Goal: Information Seeking & Learning: Learn about a topic

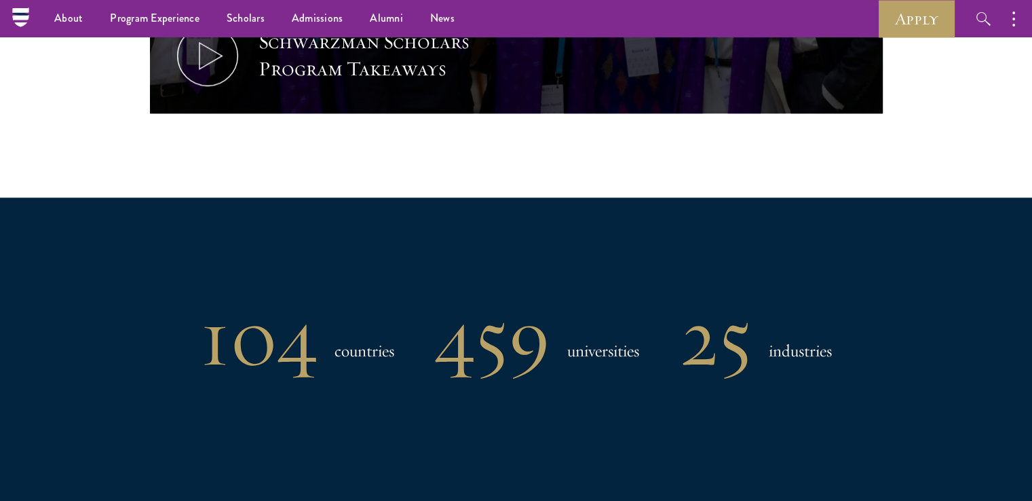
scroll to position [678, 0]
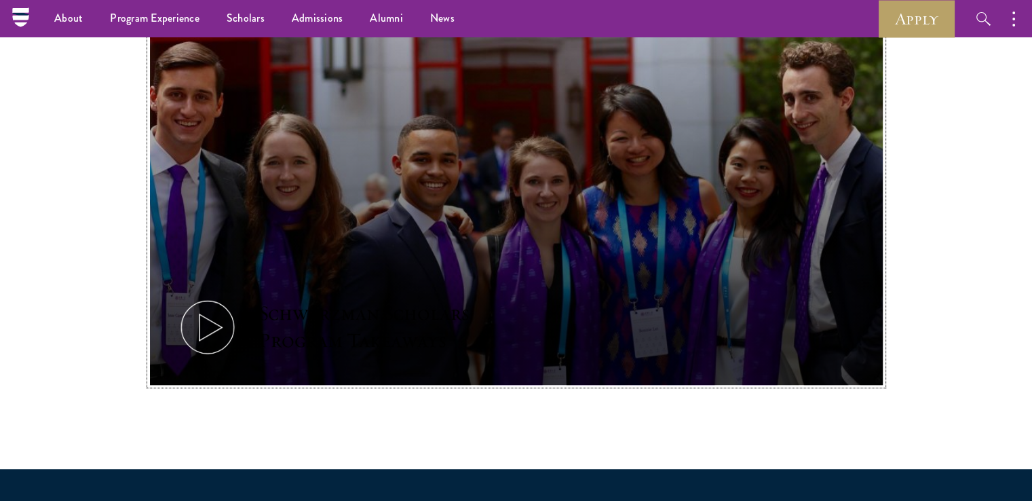
click at [355, 201] on button "Schwarzman Scholars Program Takeaways" at bounding box center [516, 179] width 733 height 412
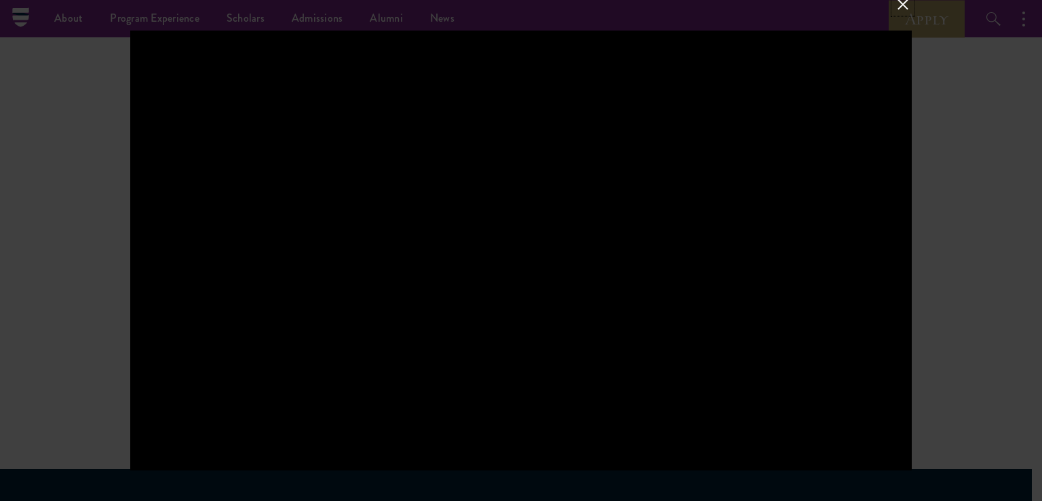
click at [898, 7] on button at bounding box center [903, 5] width 18 height 18
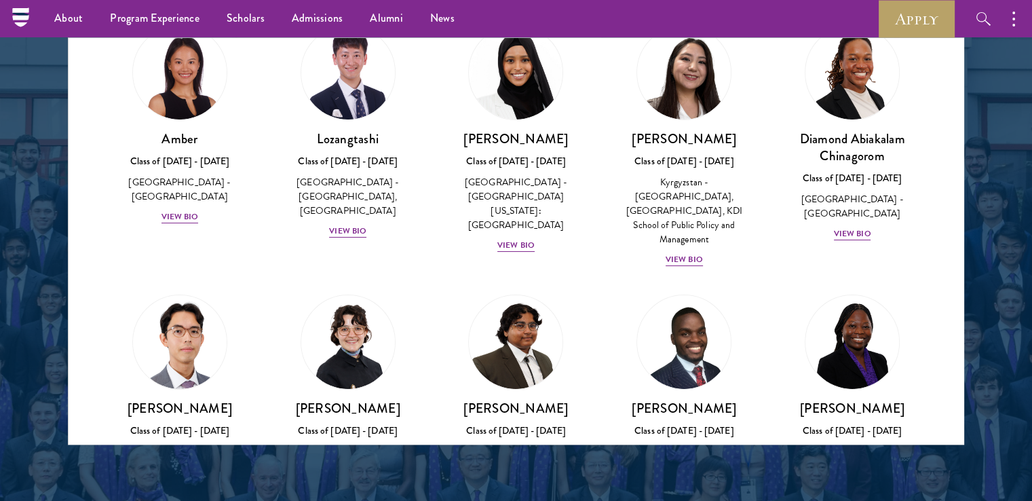
scroll to position [1425, 0]
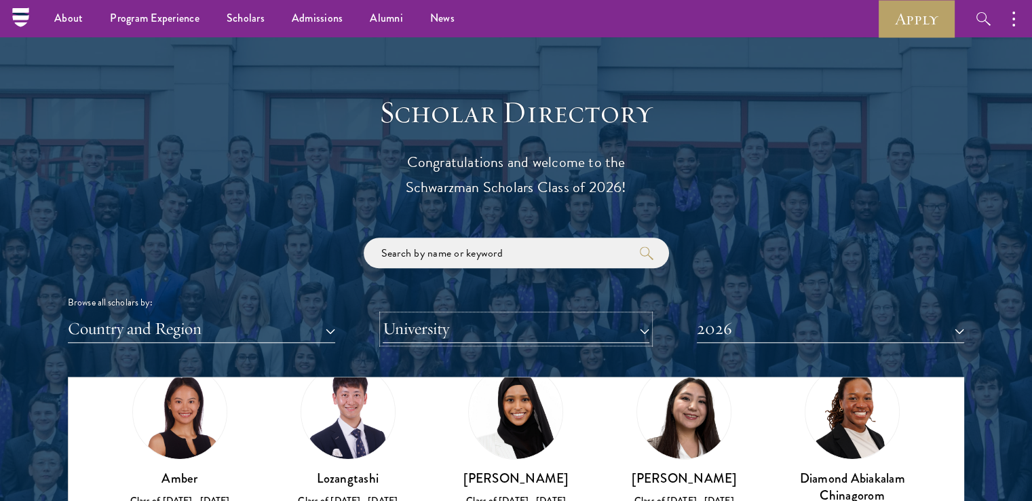
click at [479, 323] on button "University" at bounding box center [516, 329] width 267 height 28
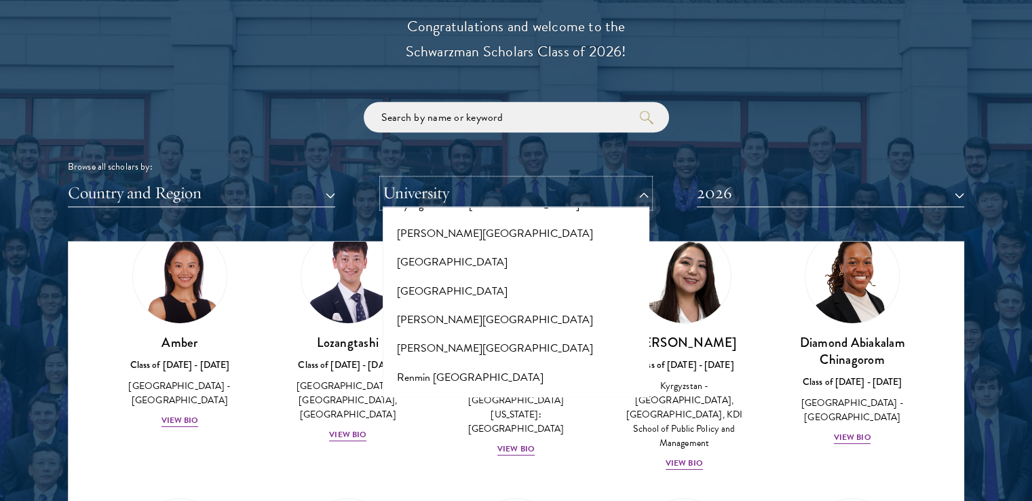
scroll to position [6716, 0]
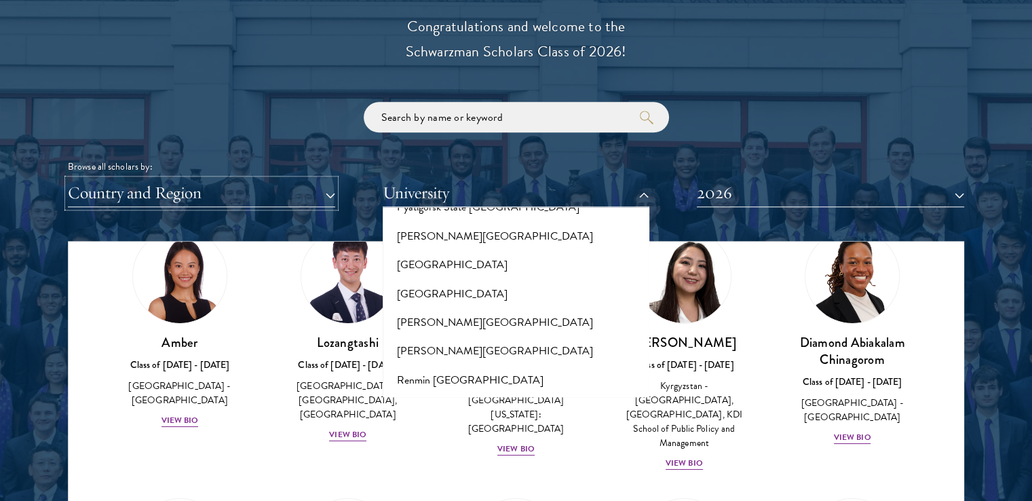
click at [304, 182] on button "Country and Region" at bounding box center [201, 193] width 267 height 28
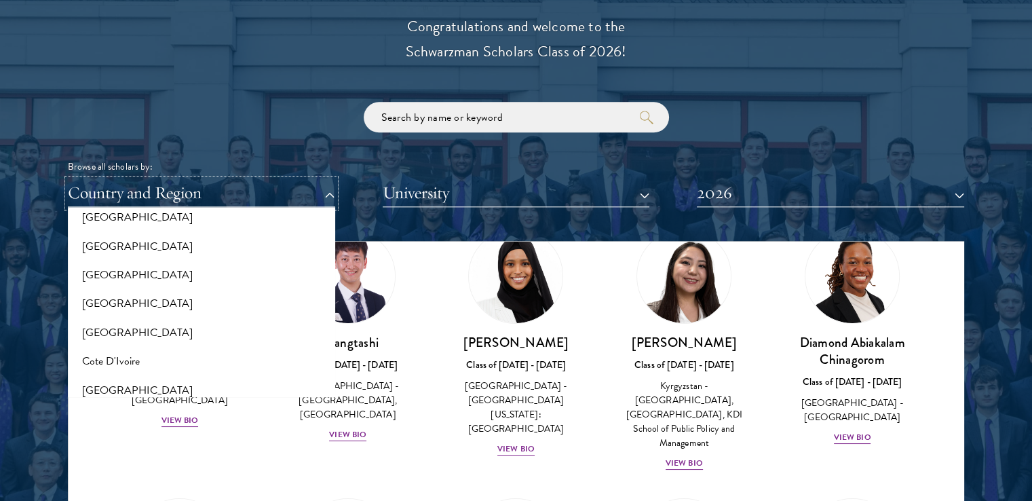
scroll to position [746, 0]
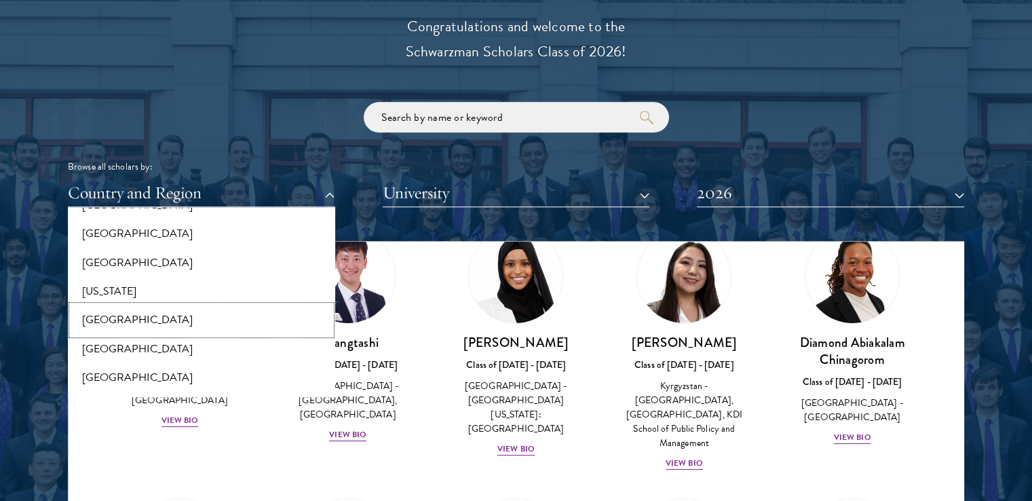
click at [100, 322] on button "[GEOGRAPHIC_DATA]" at bounding box center [201, 319] width 259 height 28
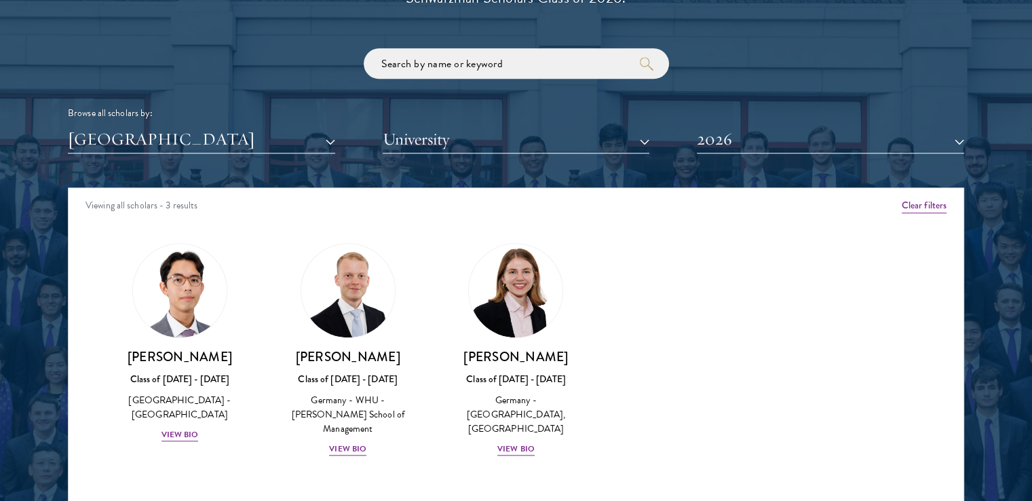
scroll to position [1696, 0]
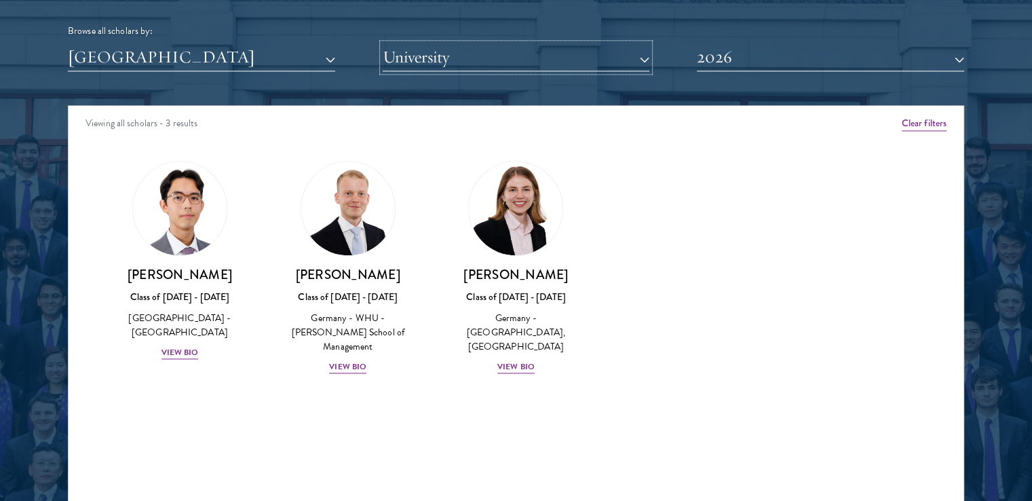
click at [545, 62] on button "University" at bounding box center [516, 57] width 267 height 28
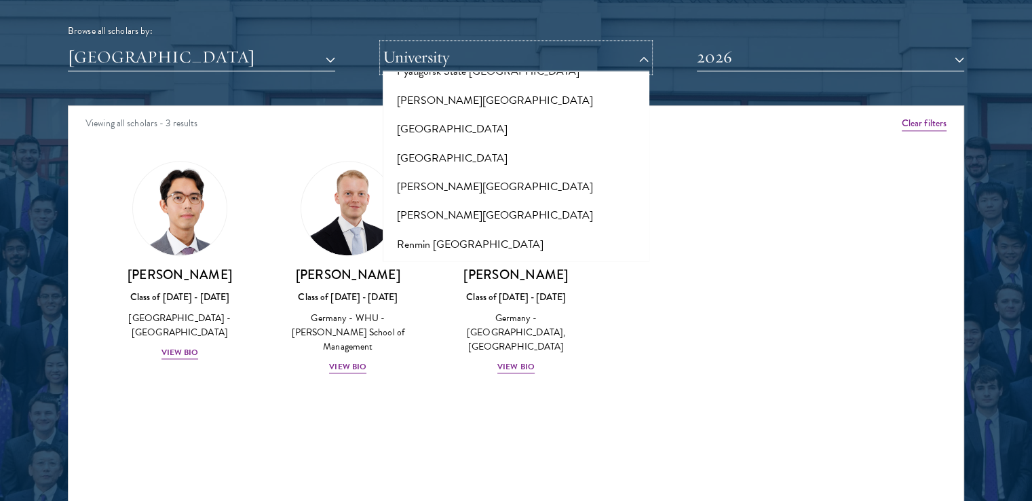
click at [545, 63] on button "University" at bounding box center [516, 57] width 267 height 28
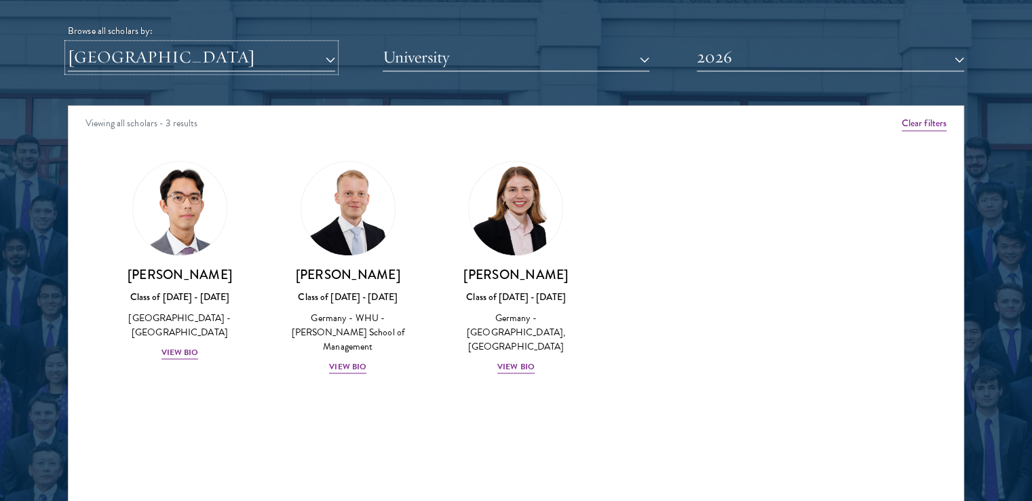
click at [211, 49] on button "[GEOGRAPHIC_DATA]" at bounding box center [201, 57] width 267 height 28
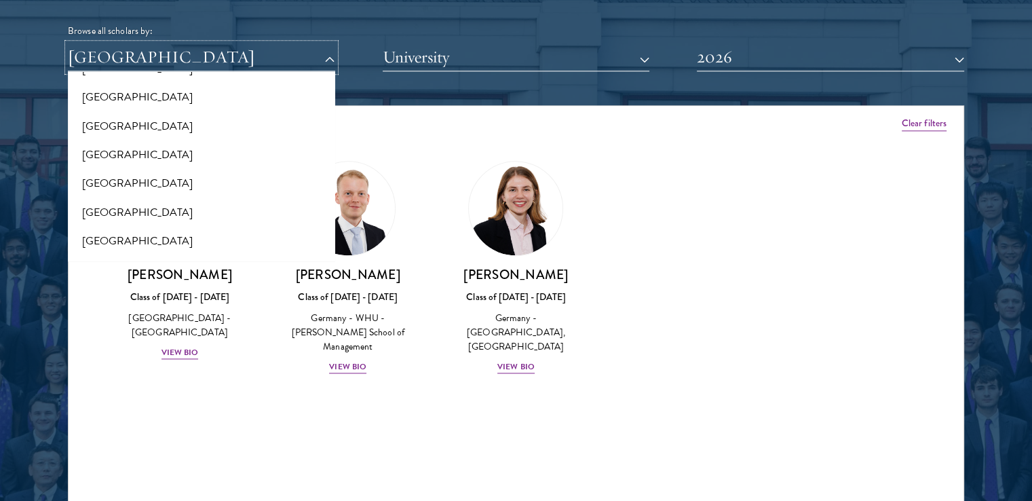
scroll to position [2442, 0]
click at [129, 159] on button "[GEOGRAPHIC_DATA]" at bounding box center [201, 156] width 259 height 28
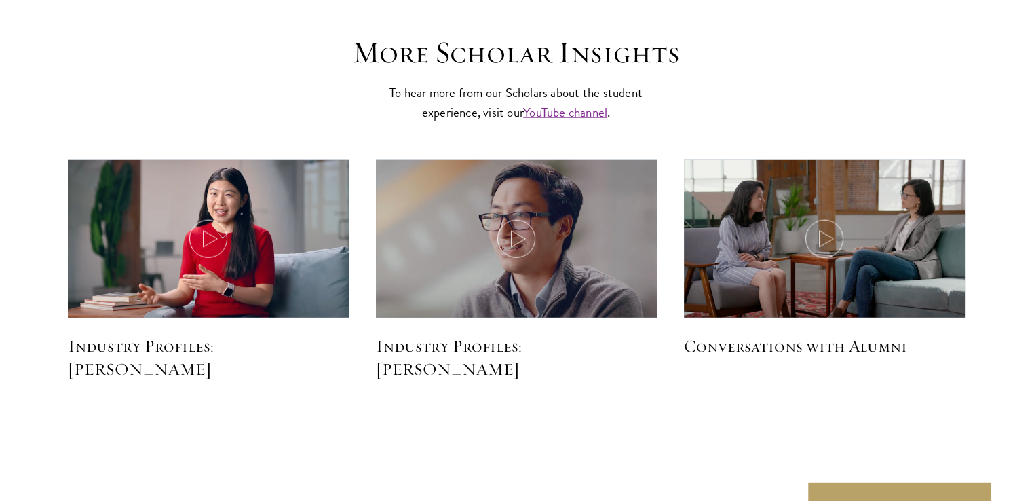
scroll to position [3324, 0]
